Goal: Information Seeking & Learning: Learn about a topic

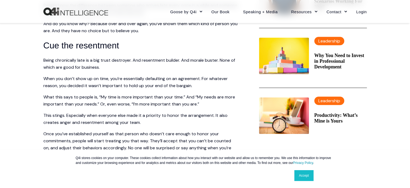
scroll to position [229, 0]
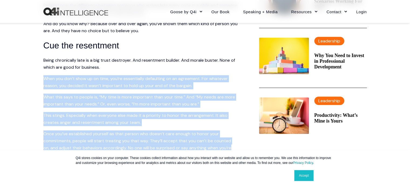
drag, startPoint x: 236, startPoint y: 146, endPoint x: 39, endPoint y: 79, distance: 208.1
copy span "When you don’t show up on time, you’re essentially defaulting on an agreement. …"
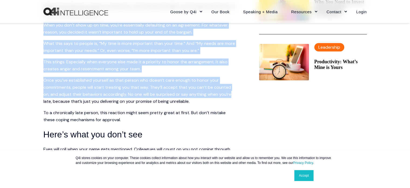
scroll to position [283, 0]
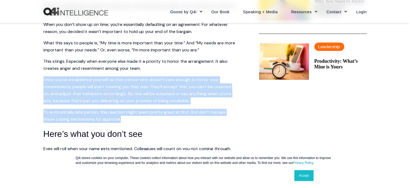
drag, startPoint x: 132, startPoint y: 118, endPoint x: 41, endPoint y: 76, distance: 100.3
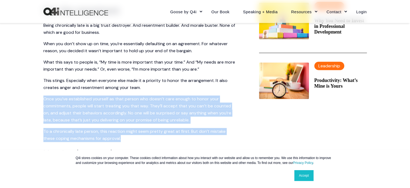
scroll to position [256, 0]
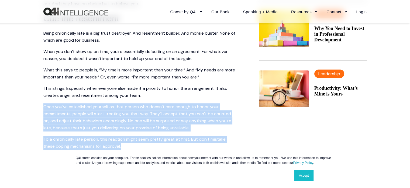
click at [124, 147] on p "To a chronically late person, this reaction might seem pretty great at first. B…" at bounding box center [140, 142] width 194 height 14
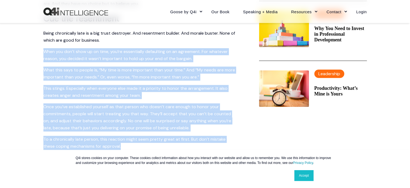
drag, startPoint x: 126, startPoint y: 146, endPoint x: 43, endPoint y: 53, distance: 124.8
copy span "When you don’t show up on time, you’re essentially defaulting on an agreement. …"
